Goal: Communication & Community: Answer question/provide support

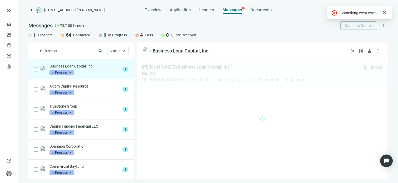
click at [87, 68] on p "Business Loan Capital, Inc." at bounding box center [84, 65] width 71 height 5
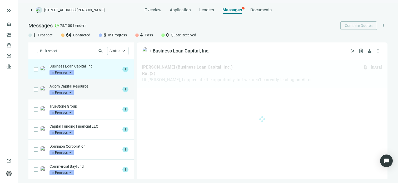
click at [81, 91] on div "Axiom Capital Resource In Progress arrow_drop_down" at bounding box center [84, 89] width 71 height 12
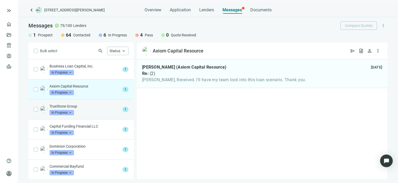
click at [83, 109] on div "TrueStone Group In Progress arrow_drop_down" at bounding box center [84, 109] width 71 height 12
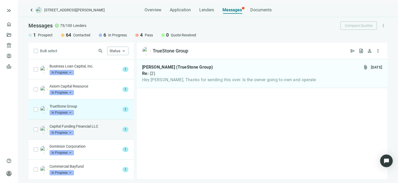
click at [87, 129] on div "Capital Funding Financial LLC In Progress arrow_drop_down" at bounding box center [84, 129] width 71 height 12
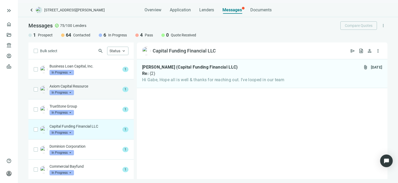
click at [82, 88] on p "Axiom Capital Resource" at bounding box center [84, 85] width 71 height 5
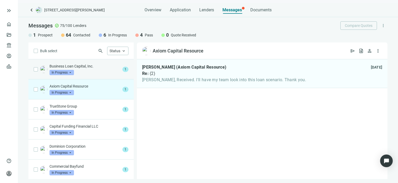
click at [83, 69] on div "Business Loan Capital, Inc. In Progress arrow_drop_down" at bounding box center [84, 69] width 71 height 12
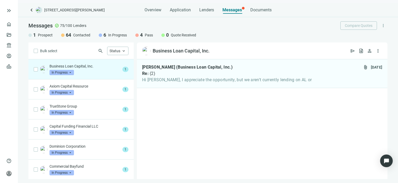
click at [83, 69] on div "Business Loan Capital, Inc. In Progress arrow_drop_down" at bounding box center [84, 69] width 71 height 12
drag, startPoint x: 83, startPoint y: 69, endPoint x: 105, endPoint y: 71, distance: 22.2
click at [105, 71] on div "Business Loan Capital, Inc. In Progress arrow_drop_down" at bounding box center [84, 69] width 71 height 12
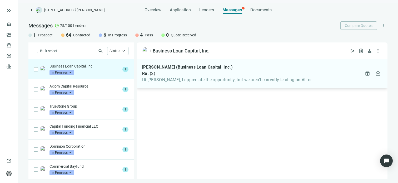
click at [181, 77] on span "Hi [PERSON_NAME], I appreciate the opportunity, but we aren't currently lending…" at bounding box center [227, 79] width 170 height 5
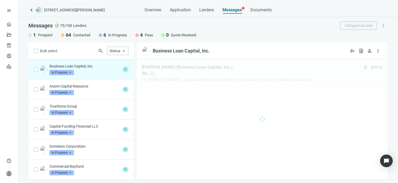
click at [103, 69] on div "Business Loan Capital, Inc. In Progress arrow_drop_down" at bounding box center [84, 69] width 71 height 12
click at [191, 69] on div at bounding box center [262, 119] width 251 height 120
click at [282, 71] on div at bounding box center [262, 119] width 251 height 120
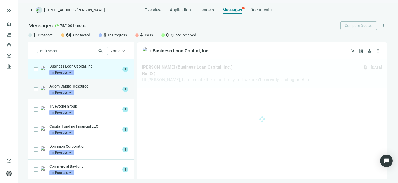
click at [98, 87] on p "Axiom Capital Resource" at bounding box center [84, 85] width 71 height 5
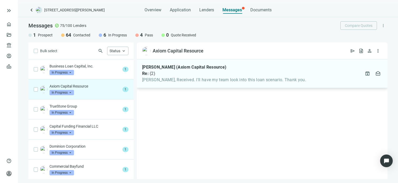
click at [195, 74] on div "Re: ( 2 )" at bounding box center [224, 73] width 164 height 5
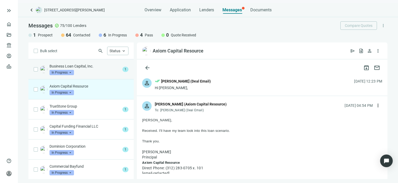
click at [99, 68] on p "Business Loan Capital, Inc." at bounding box center [84, 65] width 71 height 5
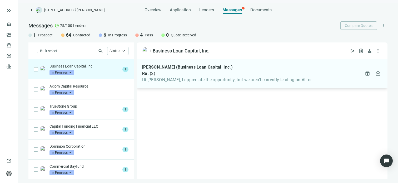
click at [208, 79] on span "Hi [PERSON_NAME], I appreciate the opportunity, but we aren't currently lending…" at bounding box center [227, 79] width 170 height 5
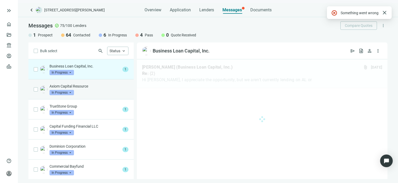
click at [87, 88] on div "Axiom Capital Resource In Progress arrow_drop_down" at bounding box center [88, 89] width 79 height 12
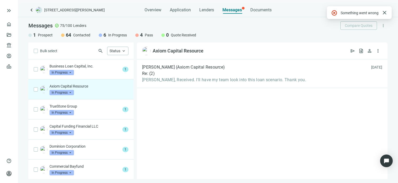
click at [87, 88] on p "Axiom Capital Resource" at bounding box center [88, 85] width 79 height 5
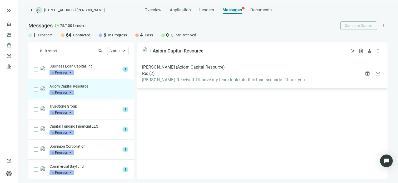
click at [209, 77] on span "Gary, Received. I'll have my team look into this loan scenario. Thank you." at bounding box center [224, 79] width 164 height 5
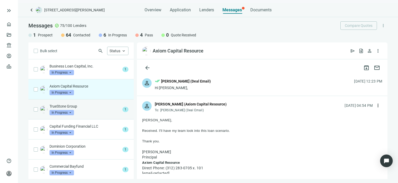
click at [100, 107] on p "TrueStone Group" at bounding box center [84, 105] width 71 height 5
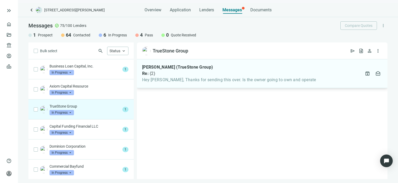
click at [184, 76] on div "Re: ( 2 )" at bounding box center [229, 73] width 174 height 5
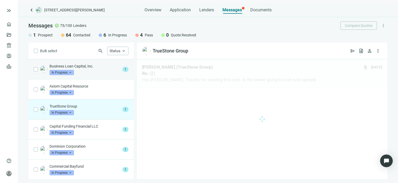
click at [97, 67] on p "Business Loan Capital, Inc." at bounding box center [84, 65] width 71 height 5
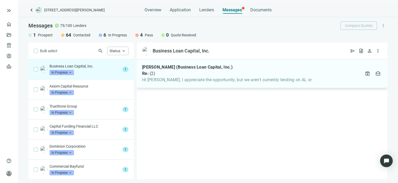
click at [208, 80] on span "Hi [PERSON_NAME], I appreciate the opportunity, but we aren't currently lending…" at bounding box center [227, 79] width 170 height 5
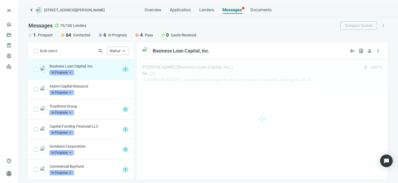
click at [212, 37] on div "1 Prospect 64 Contacted 6 In Progress 4 Pass 0 Quote Received" at bounding box center [207, 35] width 359 height 6
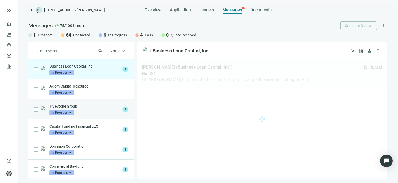
click at [89, 110] on div "TrueStone Group In Progress arrow_drop_down" at bounding box center [84, 109] width 71 height 12
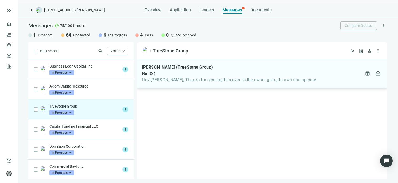
click at [207, 76] on div "David Cohen (TrueStone Group) Re: ( 2 ) Hey Gabe, Thanks for sending this over.…" at bounding box center [229, 73] width 174 height 18
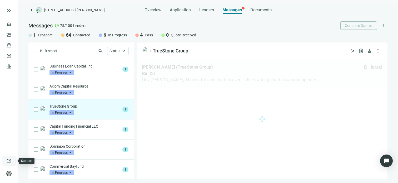
click at [8, 160] on span "help" at bounding box center [8, 160] width 5 height 5
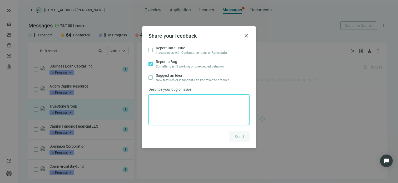
click at [182, 105] on textarea at bounding box center [198, 109] width 101 height 31
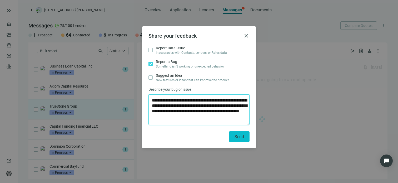
type textarea "**********"
click at [243, 137] on span "Send" at bounding box center [239, 136] width 9 height 5
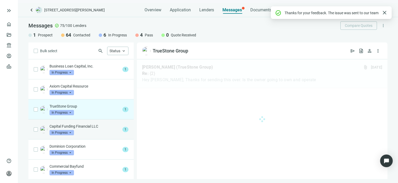
click at [81, 129] on div "Capital Funding Financial LLC In Progress arrow_drop_down" at bounding box center [84, 129] width 71 height 12
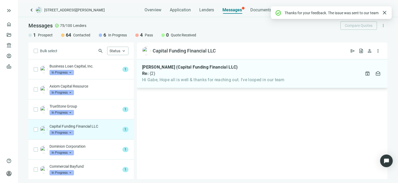
click at [204, 78] on span "Hi Gabe, Hope all is well & thanks for reaching out. I've looped in our team" at bounding box center [213, 79] width 142 height 5
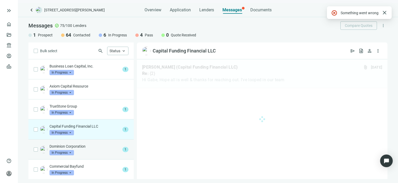
click at [79, 149] on div "Dominion Corporation In Progress arrow_drop_down" at bounding box center [84, 149] width 71 height 12
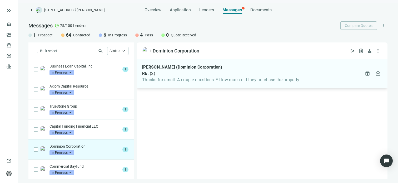
click at [199, 79] on span "Thanks for email. A couple questions: * How much did they purchase the property" at bounding box center [220, 79] width 157 height 5
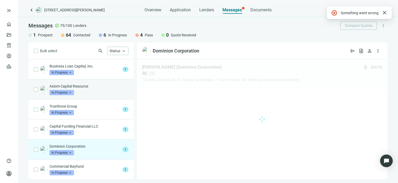
click at [81, 87] on p "Axiom Capital Resource" at bounding box center [88, 85] width 79 height 5
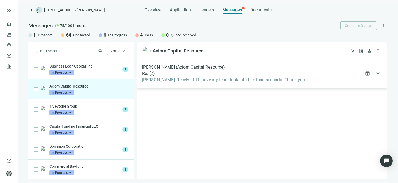
click at [184, 76] on div "Kalonji Mitchell (Axiom Capital Resource) Re: ( 2 ) Gary, Received. I'll have m…" at bounding box center [224, 73] width 164 height 18
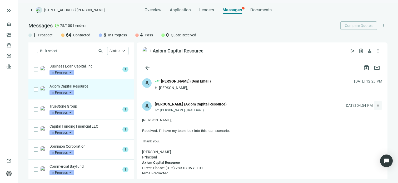
click at [375, 105] on span "more_vert" at bounding box center [377, 105] width 5 height 5
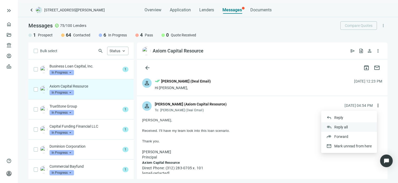
click at [340, 127] on span "Reply all" at bounding box center [340, 127] width 13 height 4
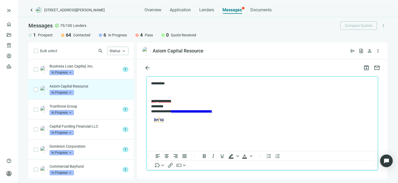
scroll to position [614, 0]
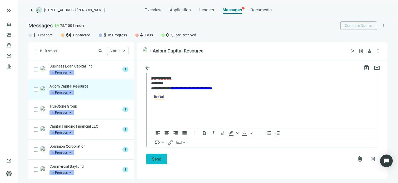
click at [154, 161] on button "Send" at bounding box center [156, 158] width 21 height 11
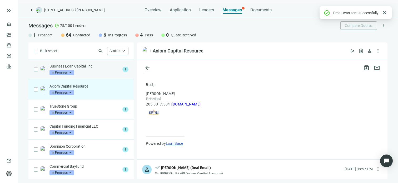
scroll to position [597, 0]
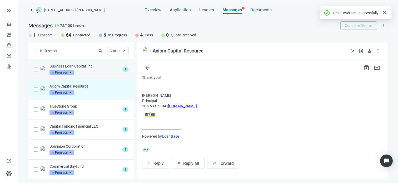
click at [73, 69] on span at bounding box center [61, 72] width 24 height 8
click at [101, 68] on div "Business Loan Capital, Inc. In Progress arrow_drop_down contacted in_progress q…" at bounding box center [84, 69] width 71 height 12
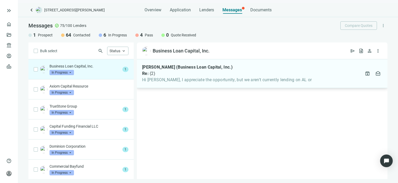
click at [196, 78] on span "Hi [PERSON_NAME], I appreciate the opportunity, but we aren't currently lending…" at bounding box center [227, 79] width 170 height 5
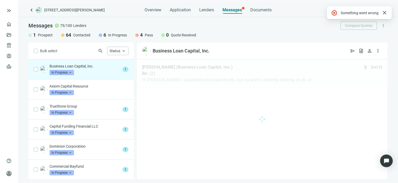
click at [70, 72] on span "In Progress" at bounding box center [61, 72] width 24 height 5
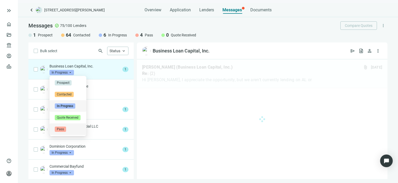
click at [60, 128] on span "Pass" at bounding box center [60, 128] width 11 height 5
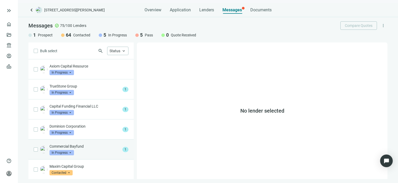
click at [85, 148] on div "Commercial Bayfund In Progress arrow_drop_down" at bounding box center [84, 149] width 71 height 12
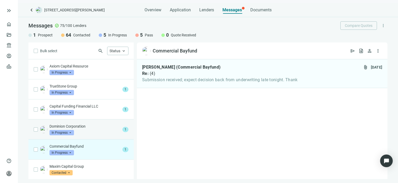
click at [83, 130] on div "Dominion Corporation In Progress arrow_drop_down" at bounding box center [84, 129] width 71 height 12
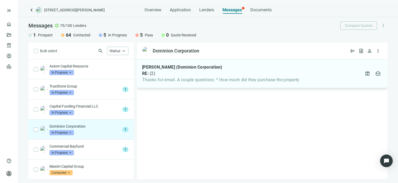
click at [195, 77] on span "Thanks for email. A couple questions: * How much did they purchase the property" at bounding box center [220, 79] width 157 height 5
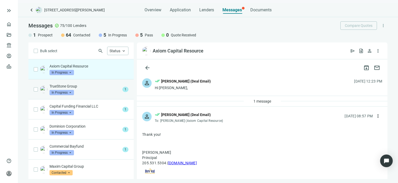
click at [93, 89] on div "TrueStone Group In Progress arrow_drop_down" at bounding box center [84, 89] width 71 height 12
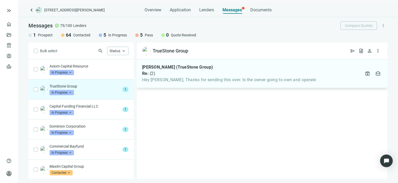
click at [182, 78] on span "Hey Gabe, Thanks for sending this over. Is the owner going to own and operate" at bounding box center [229, 79] width 174 height 5
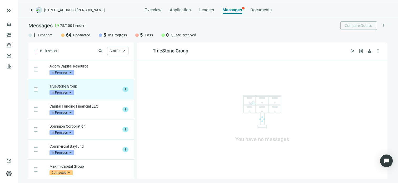
scroll to position [20, 0]
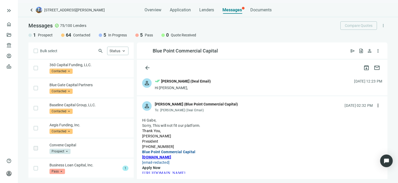
scroll to position [1379, 0]
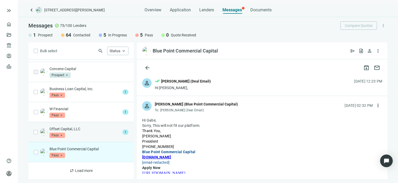
click at [97, 132] on div "Offset Capital, LLC Pass arrow_drop_down" at bounding box center [84, 132] width 71 height 12
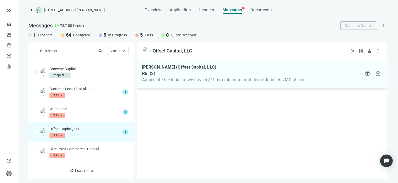
click at [209, 79] on span "Appreciate the look but we have a $10mm minimum and do not touch AL/MC [A close" at bounding box center [225, 79] width 166 height 5
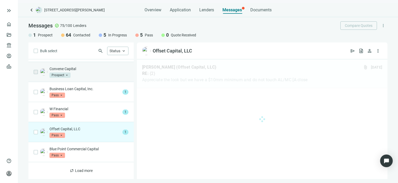
scroll to position [1327, 0]
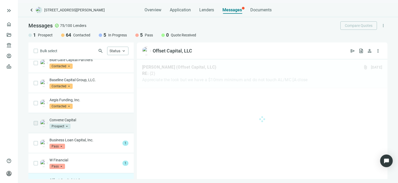
click at [69, 122] on p "Convene Capital" at bounding box center [88, 119] width 79 height 5
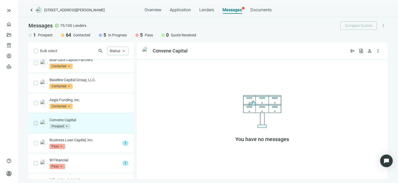
click at [67, 128] on span "Prospect" at bounding box center [59, 125] width 21 height 5
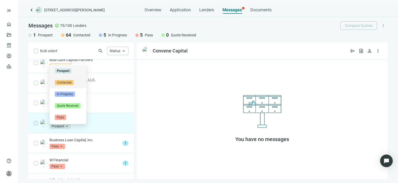
click at [63, 82] on span "Contacted" at bounding box center [64, 82] width 19 height 5
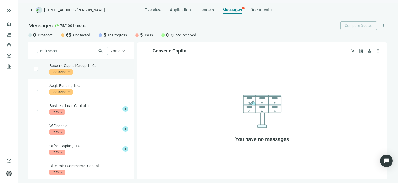
scroll to position [1379, 0]
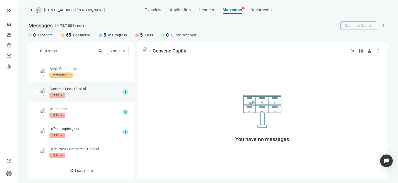
click at [74, 94] on div "Business Loan Capital, Inc. Pass arrow_drop_down" at bounding box center [84, 92] width 71 height 12
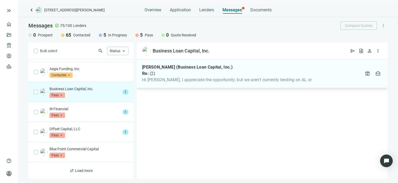
click at [184, 81] on span "Hi [PERSON_NAME], I appreciate the opportunity, but we aren't currently lending…" at bounding box center [227, 79] width 170 height 5
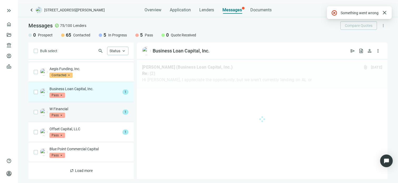
click at [85, 116] on div "W Financial Pass arrow_drop_down" at bounding box center [84, 112] width 71 height 12
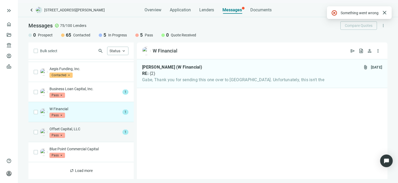
click at [88, 128] on p "Offset Capital, LLC" at bounding box center [84, 128] width 71 height 5
